Goal: Task Accomplishment & Management: Manage account settings

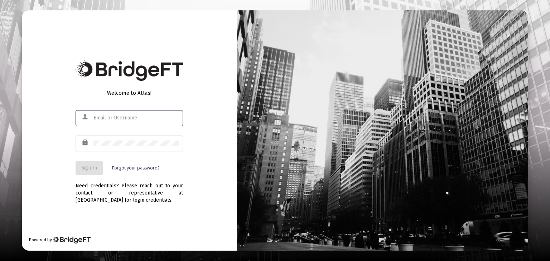
type input "[PERSON_NAME][EMAIL_ADDRESS][DOMAIN_NAME]"
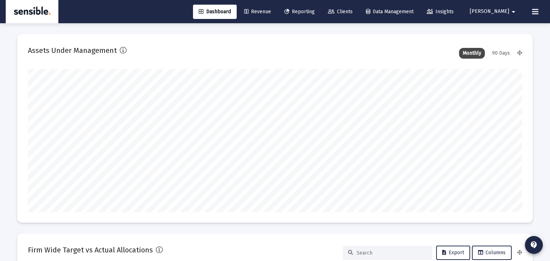
scroll to position [688, 0]
type input "[DATE]"
type input "[PERSON_NAME][EMAIL_ADDRESS][DOMAIN_NAME]"
